Goal: Task Accomplishment & Management: Manage account settings

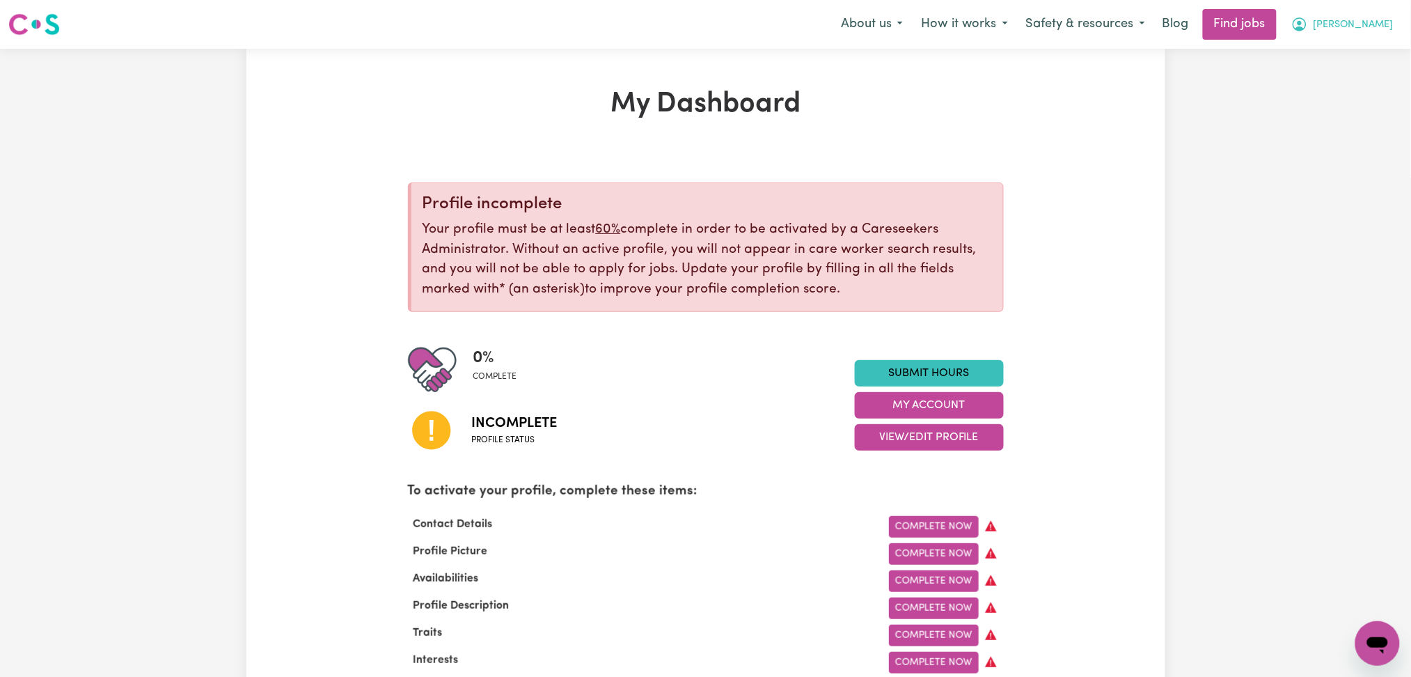
drag, startPoint x: 1344, startPoint y: 26, endPoint x: 1344, endPoint y: 38, distance: 11.9
click at [1344, 26] on button "[PERSON_NAME]" at bounding box center [1342, 24] width 120 height 29
click at [1333, 100] on link "Logout" at bounding box center [1347, 106] width 110 height 26
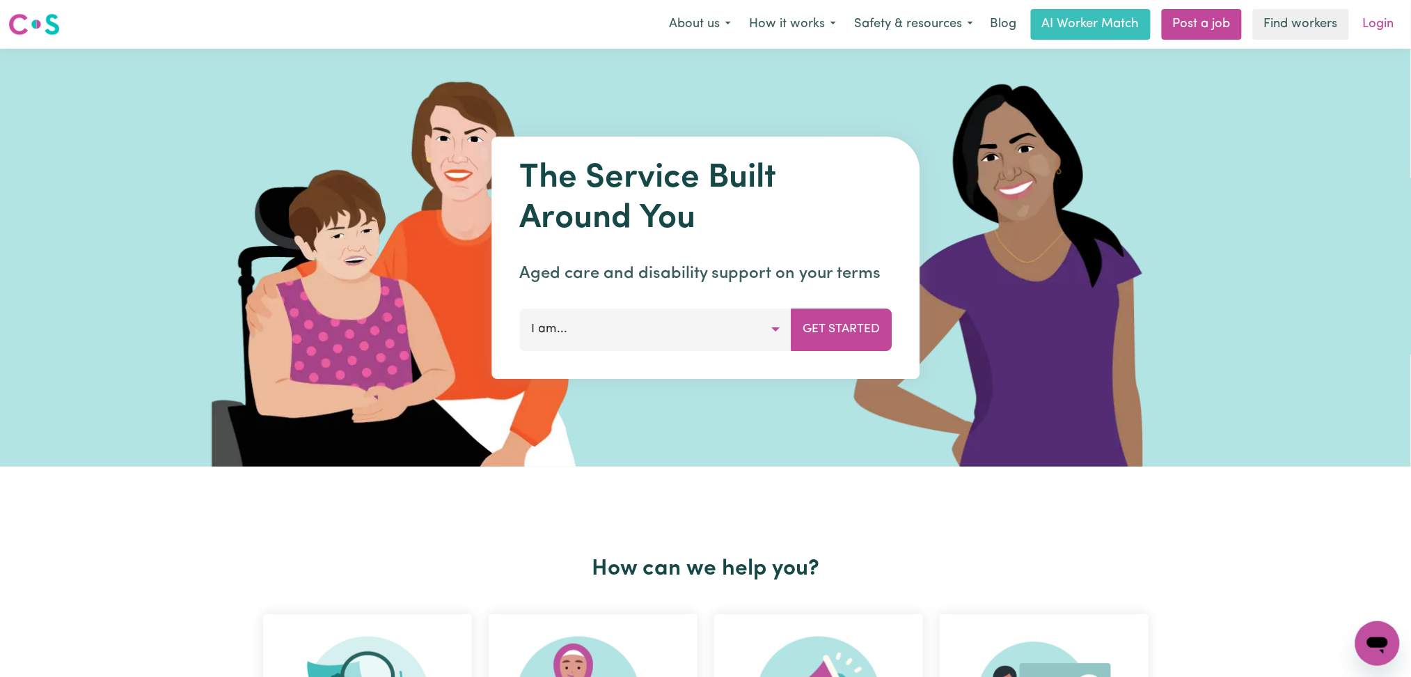
click at [1375, 29] on link "Login" at bounding box center [1379, 24] width 48 height 31
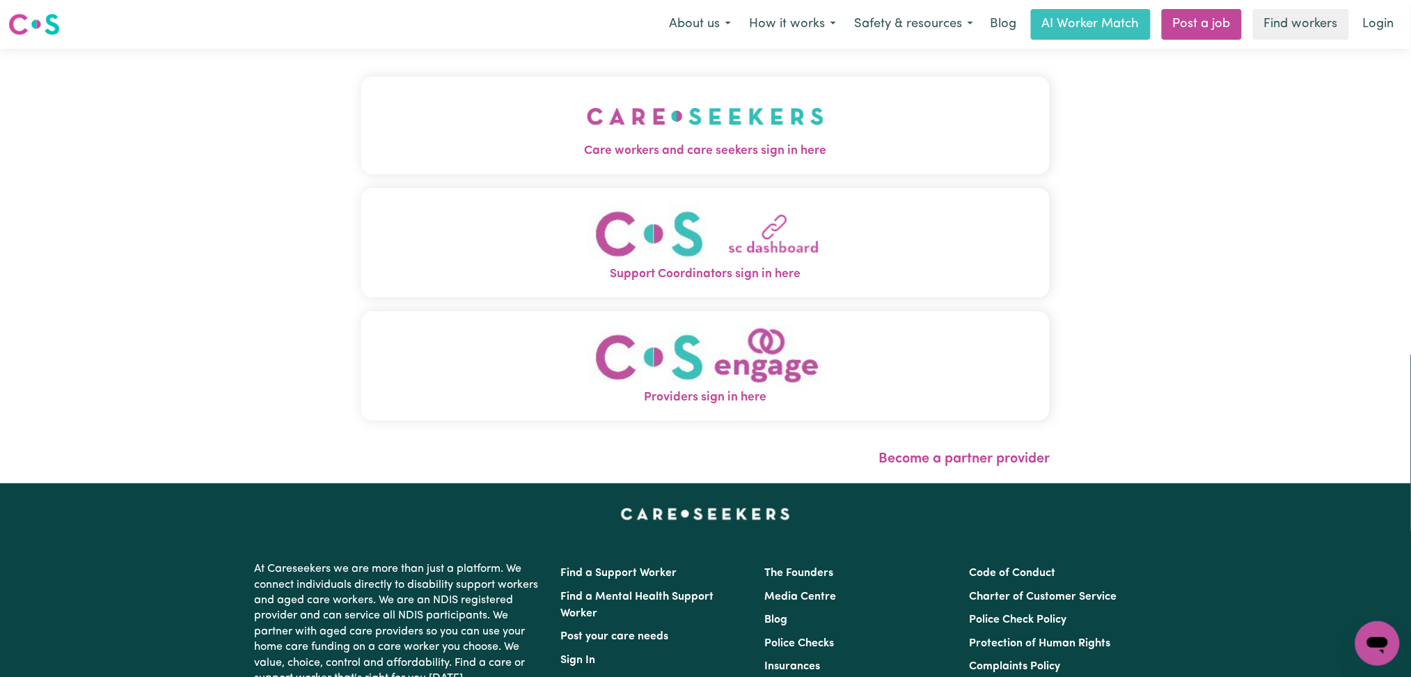
click at [520, 155] on span "Care workers and care seekers sign in here" at bounding box center [705, 151] width 689 height 18
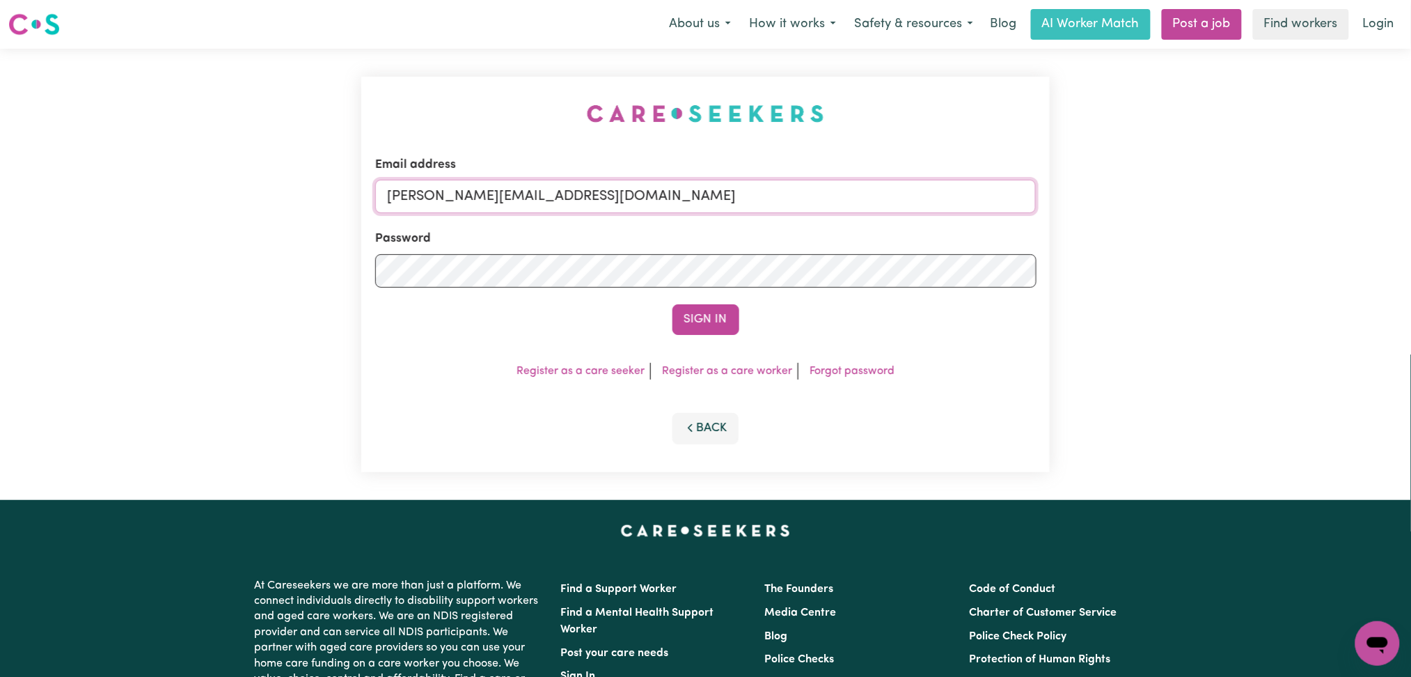
click at [482, 194] on input "[PERSON_NAME][EMAIL_ADDRESS][DOMAIN_NAME]" at bounding box center [705, 196] width 661 height 33
drag, startPoint x: 455, startPoint y: 188, endPoint x: 863, endPoint y: 194, distance: 407.3
click at [863, 194] on input "Superuser~[EMAIL_ADDRESS][DOMAIN_NAME]" at bounding box center [705, 196] width 661 height 33
type input "Superuser~[EMAIL_ADDRESS][DOMAIN_NAME]"
click at [696, 316] on button "Sign In" at bounding box center [705, 319] width 67 height 31
